Goal: Task Accomplishment & Management: Manage account settings

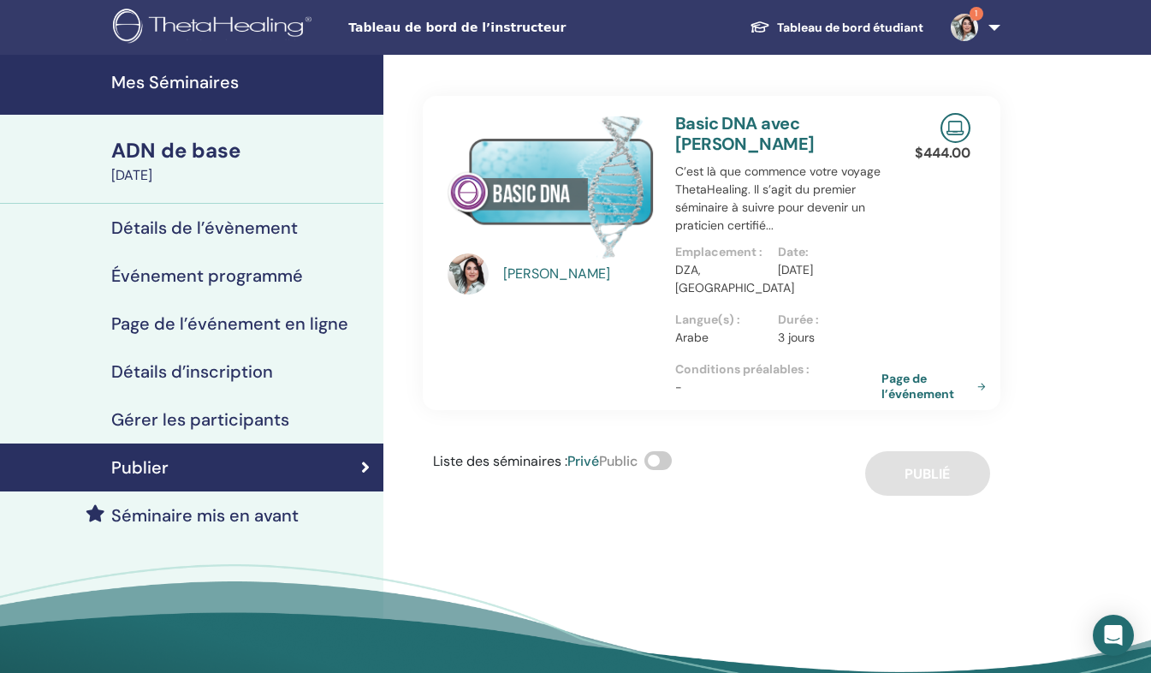
click at [666, 451] on span at bounding box center [658, 460] width 27 height 19
click at [670, 451] on span at bounding box center [658, 460] width 27 height 19
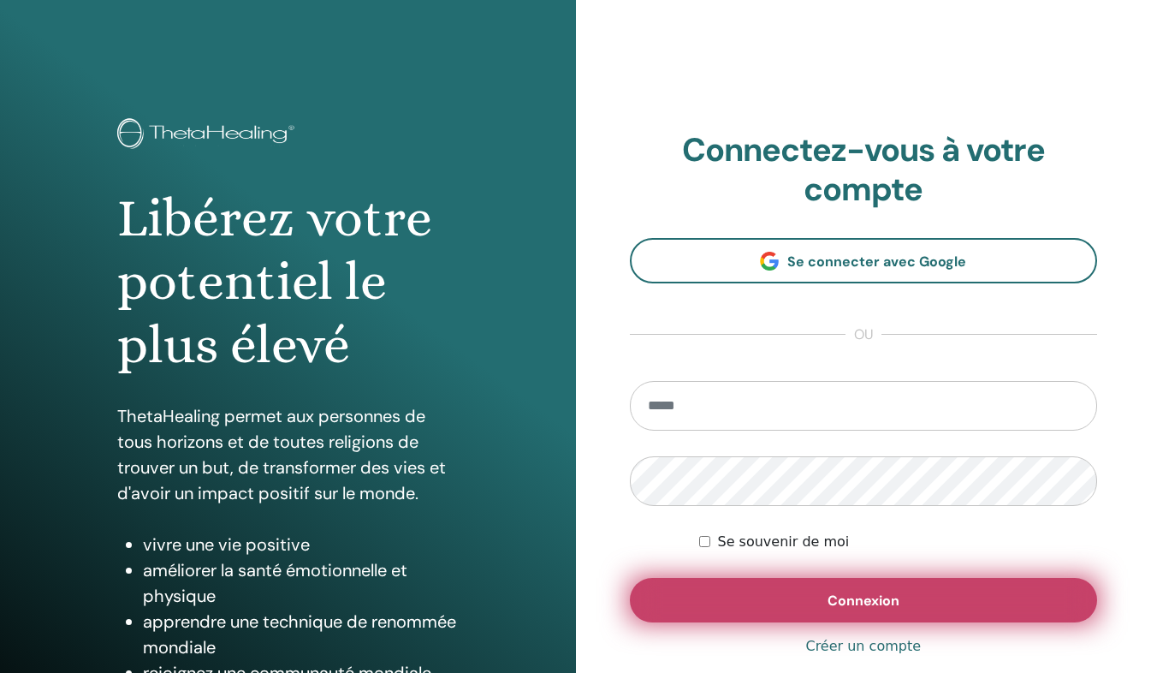
type input "**********"
click at [714, 599] on button "Connexion" at bounding box center [864, 600] width 468 height 45
